Goal: Information Seeking & Learning: Find specific fact

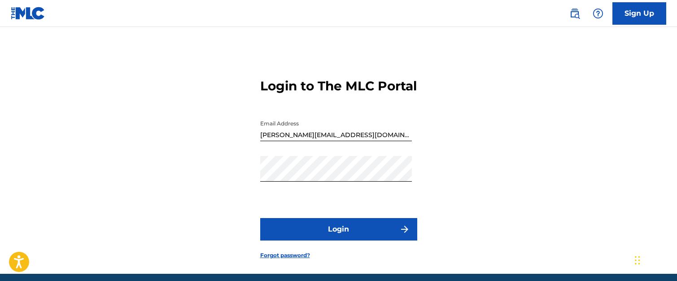
click at [329, 240] on button "Login" at bounding box center [338, 229] width 157 height 22
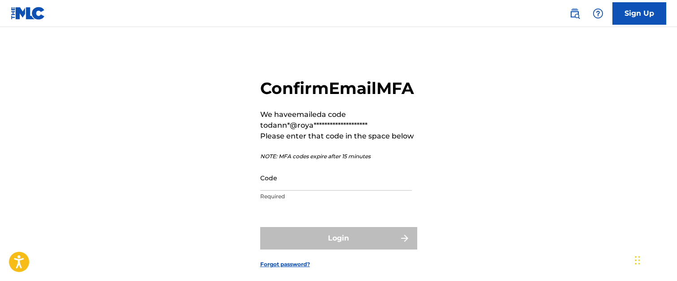
click at [354, 190] on input "Code" at bounding box center [336, 178] width 152 height 26
paste input "118286"
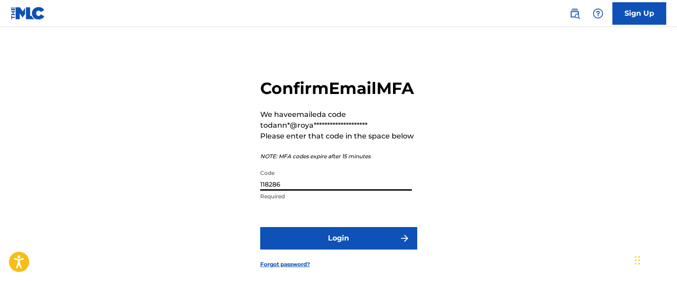
type input "118286"
click at [338, 249] on button "Login" at bounding box center [338, 238] width 157 height 22
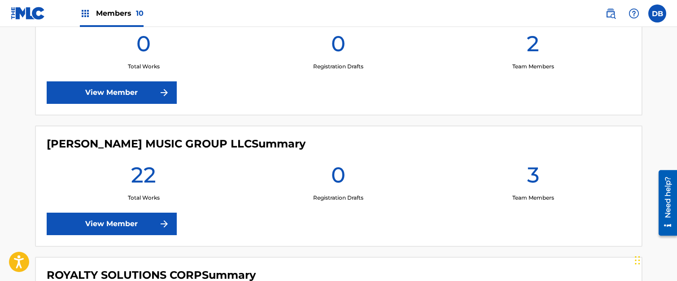
scroll to position [1122, 0]
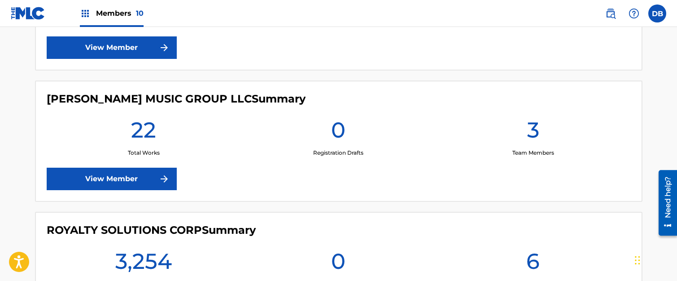
click at [143, 175] on link "View Member" at bounding box center [112, 178] width 130 height 22
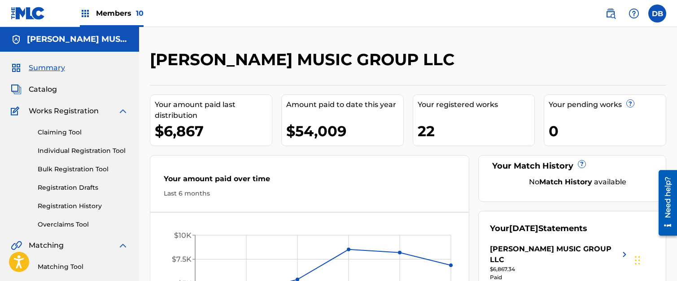
click at [499, 31] on div "[PERSON_NAME] MUSIC GROUP LLC Your amount paid last distribution $6,867 Amount …" at bounding box center [408, 195] width 538 height 336
click at [117, 22] on div "Members 10" at bounding box center [112, 13] width 64 height 26
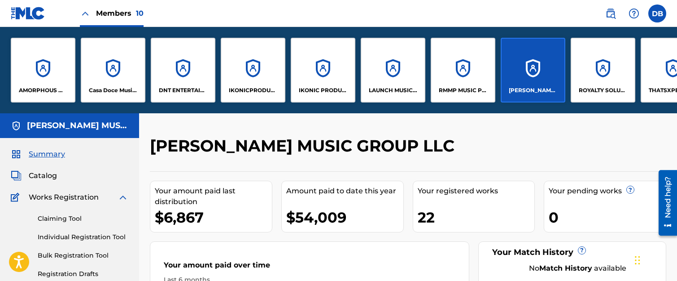
click at [536, 85] on div "[PERSON_NAME] MUSIC GROUP LLC" at bounding box center [533, 70] width 65 height 65
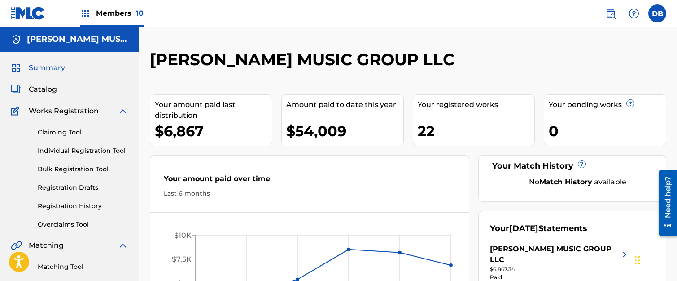
click at [54, 87] on span "Catalog" at bounding box center [43, 89] width 28 height 11
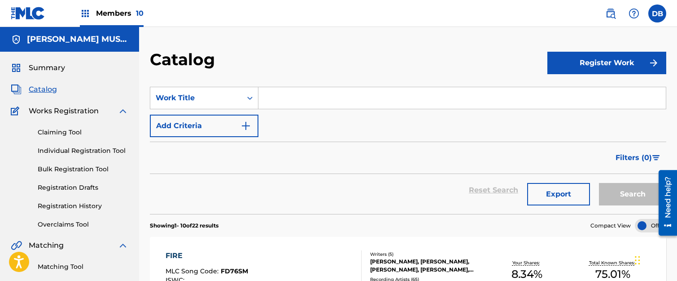
scroll to position [90, 0]
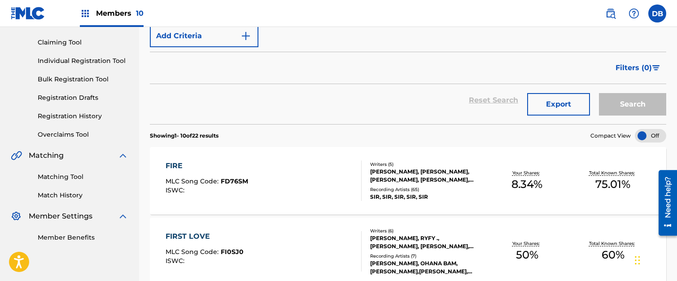
click at [275, 170] on div "FIRE MLC Song Code : FD76SM ISWC :" at bounding box center [264, 180] width 196 height 40
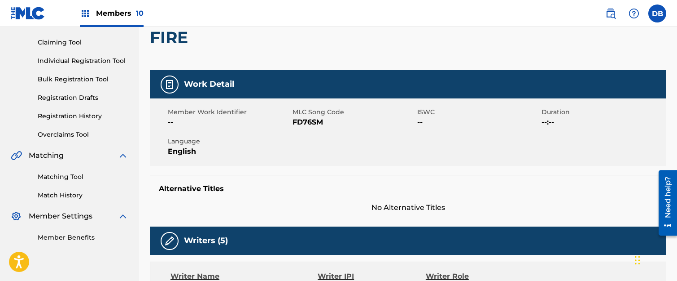
scroll to position [135, 0]
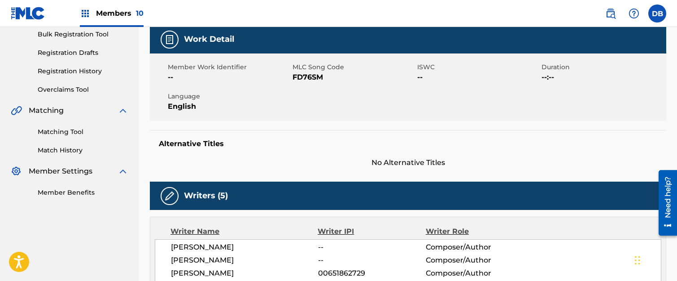
click at [121, 172] on img at bounding box center [123, 171] width 11 height 11
click at [122, 172] on img at bounding box center [123, 171] width 11 height 11
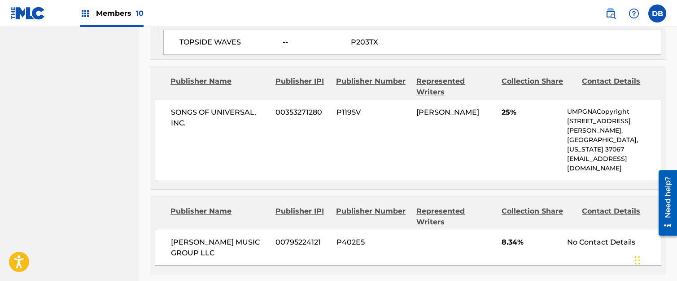
scroll to position [628, 0]
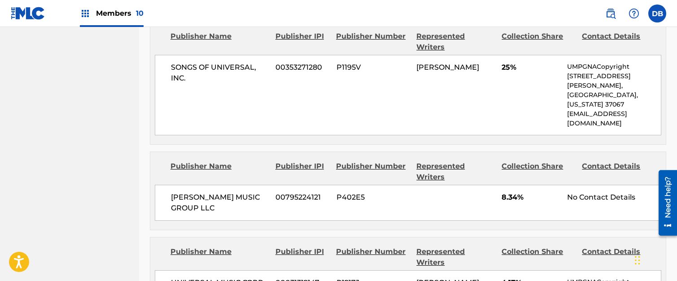
click at [34, 150] on nav "[PERSON_NAME] MUSIC GROUP LLC Summary Catalog Works Registration Claiming Tool …" at bounding box center [69, 279] width 139 height 1762
drag, startPoint x: 212, startPoint y: 170, endPoint x: 164, endPoint y: 158, distance: 50.0
click at [164, 184] on div "[PERSON_NAME] MUSIC GROUP LLC 00795224121 P402E5 8.34% No Contact Details" at bounding box center [408, 202] width 507 height 36
copy span "[PERSON_NAME] MUSIC GROUP LLC"
click at [45, 144] on nav "[PERSON_NAME] MUSIC GROUP LLC Summary Catalog Works Registration Claiming Tool …" at bounding box center [69, 279] width 139 height 1762
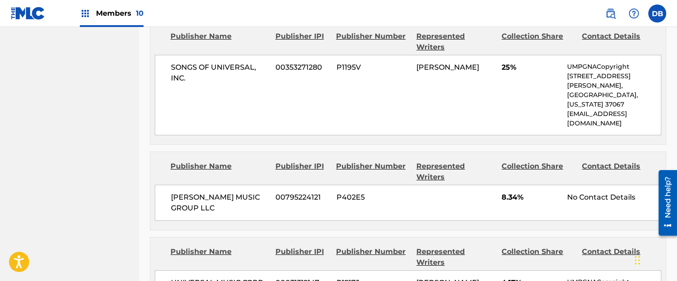
click at [303, 192] on span "00795224121" at bounding box center [303, 197] width 54 height 11
copy span "00795224121"
click at [33, 161] on nav "[PERSON_NAME] MUSIC GROUP LLC Summary Catalog Works Registration Claiming Tool …" at bounding box center [69, 279] width 139 height 1762
click at [352, 192] on span "P402E5" at bounding box center [374, 197] width 74 height 11
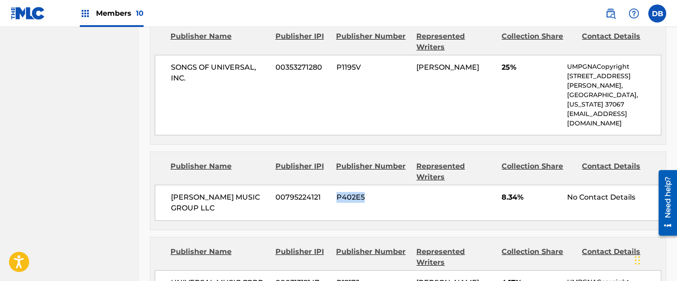
click at [352, 192] on span "P402E5" at bounding box center [374, 197] width 74 height 11
copy span "P402E5"
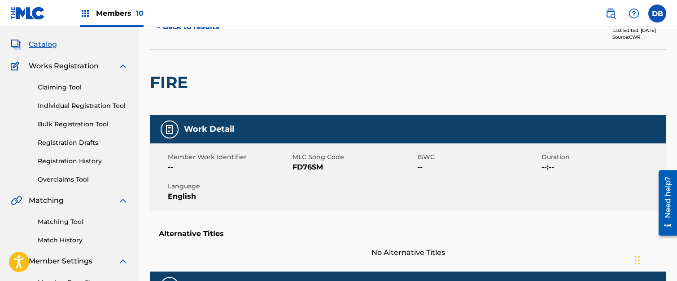
scroll to position [0, 0]
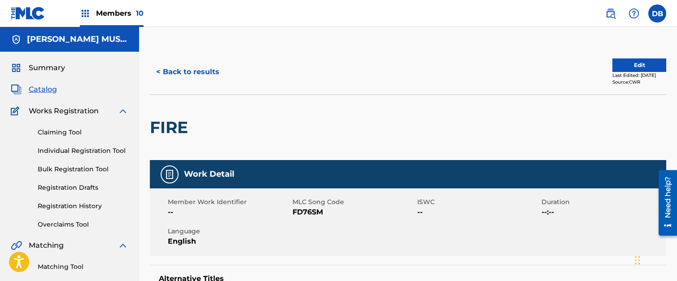
click at [189, 69] on button "< Back to results" at bounding box center [188, 72] width 76 height 22
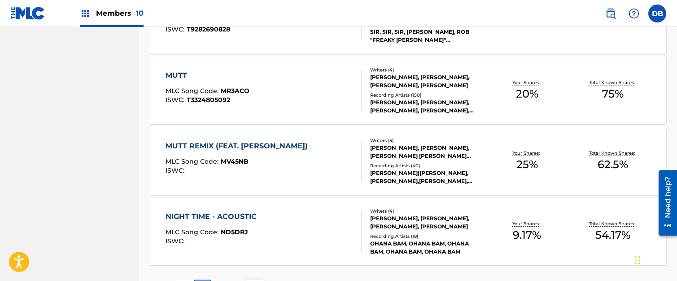
scroll to position [747, 0]
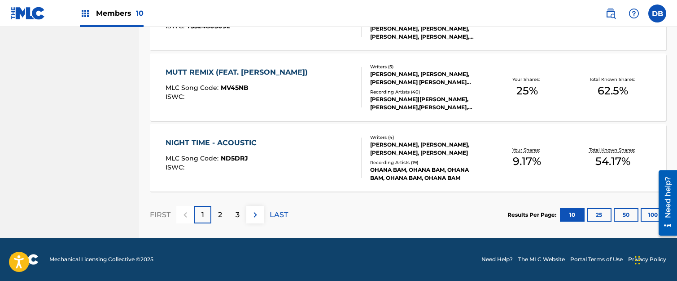
click at [221, 214] on p "2" at bounding box center [220, 214] width 4 height 11
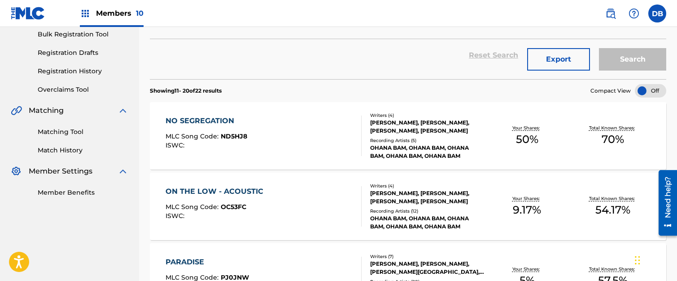
scroll to position [0, 0]
